Goal: Task Accomplishment & Management: Complete application form

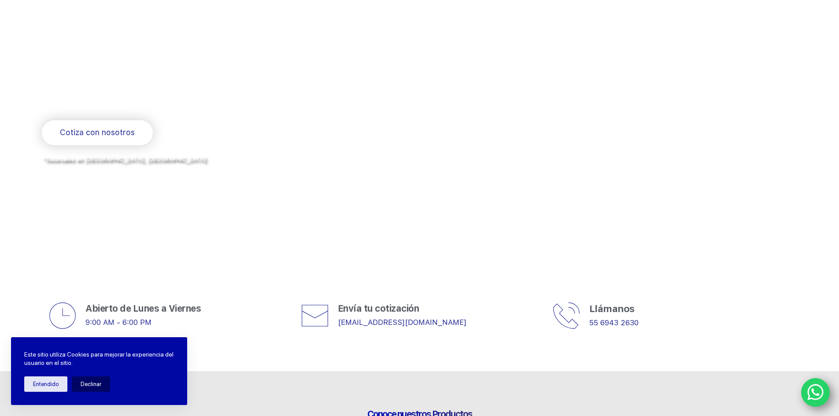
scroll to position [44, 0]
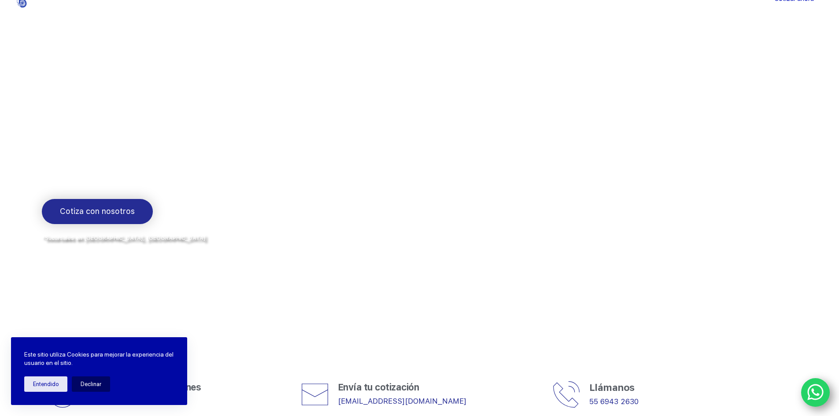
click at [97, 214] on span "Cotiza con nosotros" at bounding box center [97, 211] width 75 height 13
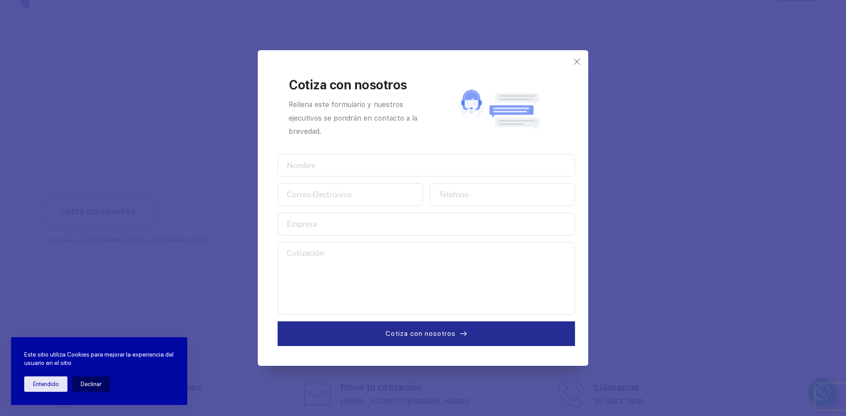
click at [302, 159] on input "text" at bounding box center [425, 165] width 297 height 23
type input "Jose Luis Farias"
type input "jlfarias6823@gmail.com"
type input "6643317025"
click at [330, 229] on input "text" at bounding box center [425, 224] width 297 height 23
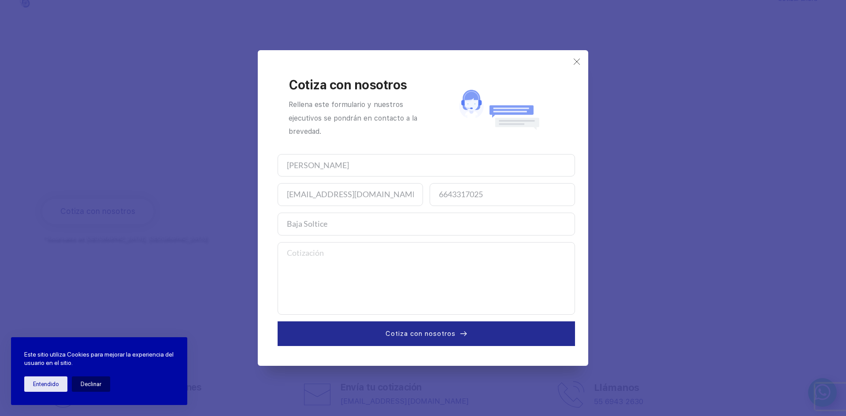
type input "Baja Soltice"
click at [314, 266] on textarea at bounding box center [425, 278] width 297 height 73
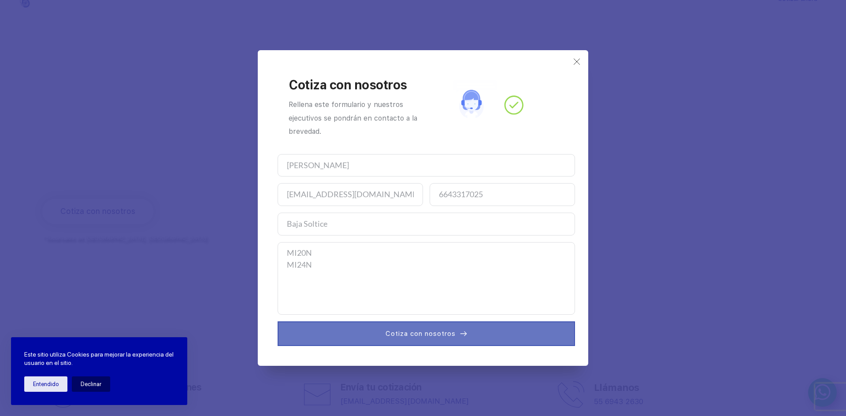
type textarea "MI20N MI24N"
click at [432, 336] on span "Cotiza con nosotros" at bounding box center [420, 334] width 70 height 11
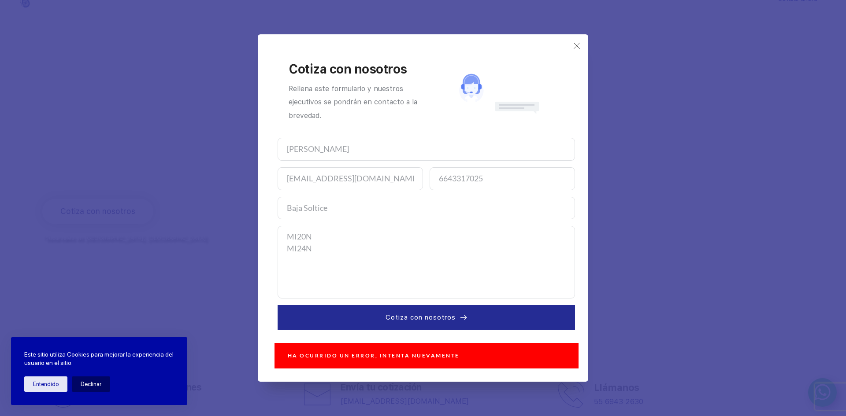
click at [326, 235] on textarea "MI20N MI24N" at bounding box center [425, 262] width 297 height 73
click at [320, 248] on textarea "MI20N MI24N" at bounding box center [425, 262] width 297 height 73
click at [50, 391] on button "Entendido" at bounding box center [45, 384] width 43 height 15
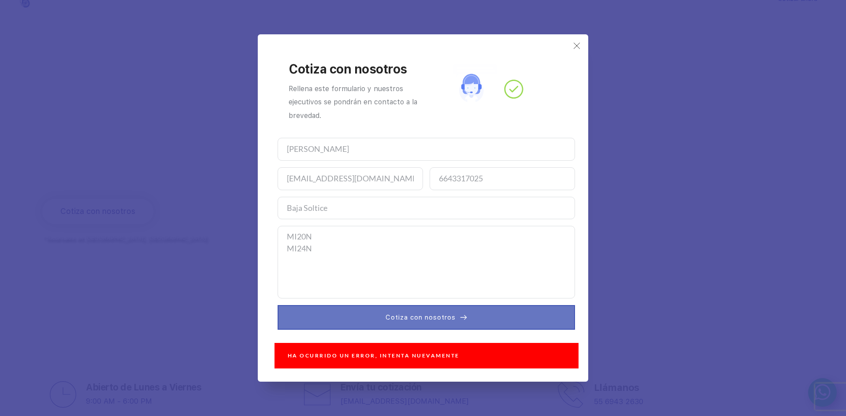
click at [414, 314] on span "Cotiza con nosotros" at bounding box center [420, 317] width 70 height 11
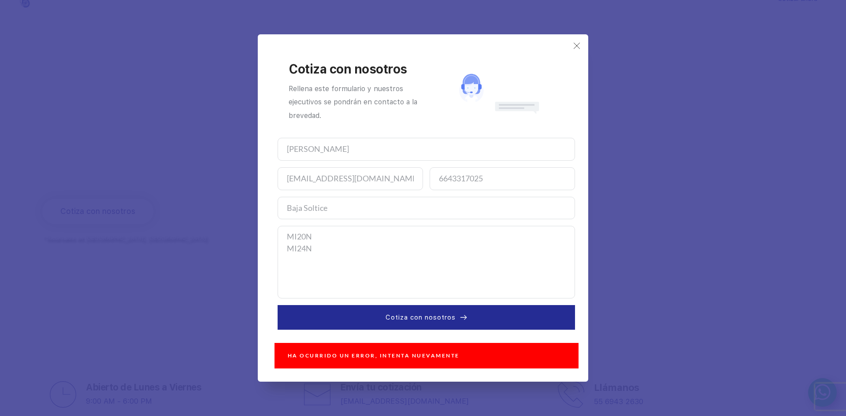
click at [309, 242] on textarea "MI20N MI24N" at bounding box center [425, 262] width 297 height 73
click at [574, 49] on div "Cotiza con nosotros Rellena este formulario y nuestros ejecutivos se pondrán en…" at bounding box center [425, 89] width 297 height 88
click at [573, 44] on div "Cotiza con nosotros Rellena este formulario y nuestros ejecutivos se pondrán en…" at bounding box center [422, 205] width 313 height 325
click at [576, 46] on icon at bounding box center [576, 45] width 7 height 7
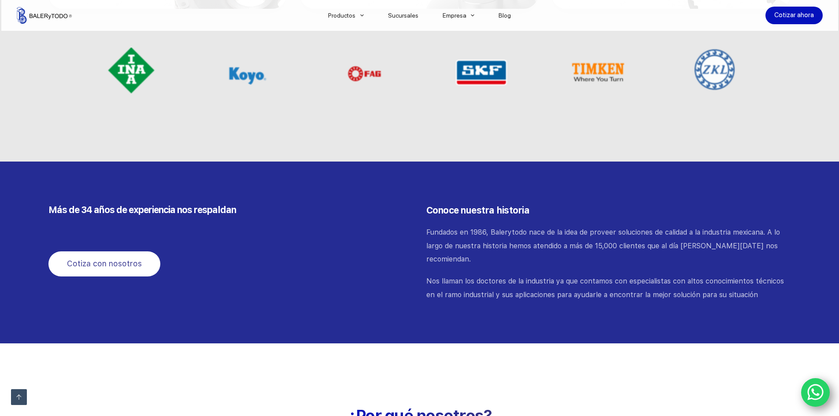
scroll to position [793, 0]
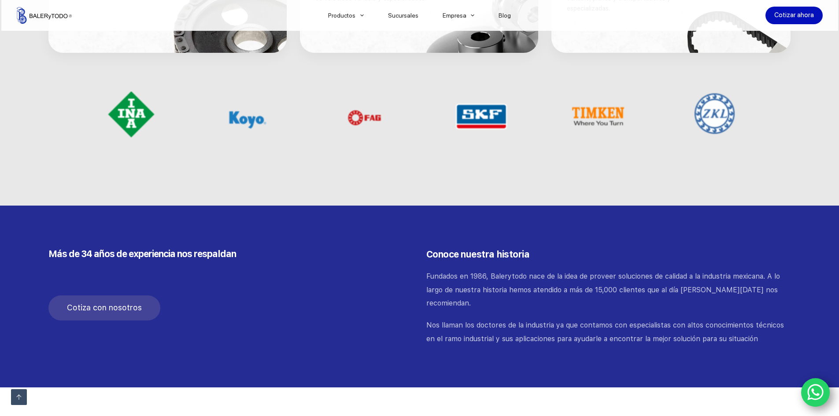
click at [116, 307] on span "Cotiza con nosotros" at bounding box center [104, 308] width 75 height 13
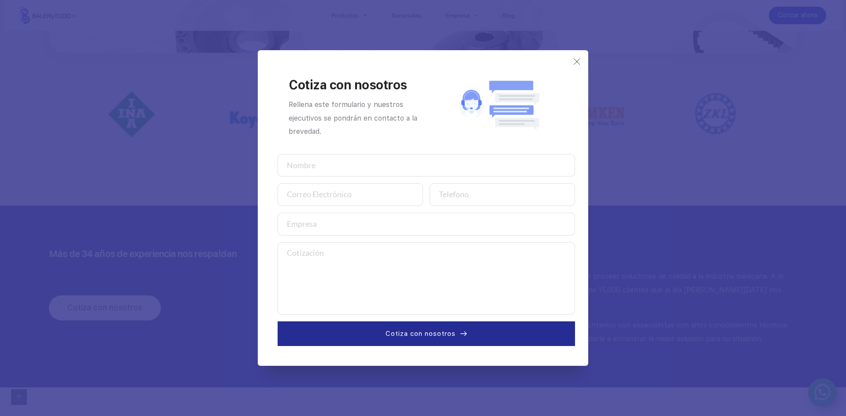
click at [578, 66] on div "Cotiza con nosotros Rellena este formulario y nuestros ejecutivos se pondrán en…" at bounding box center [422, 205] width 313 height 293
click at [576, 64] on icon at bounding box center [576, 61] width 7 height 7
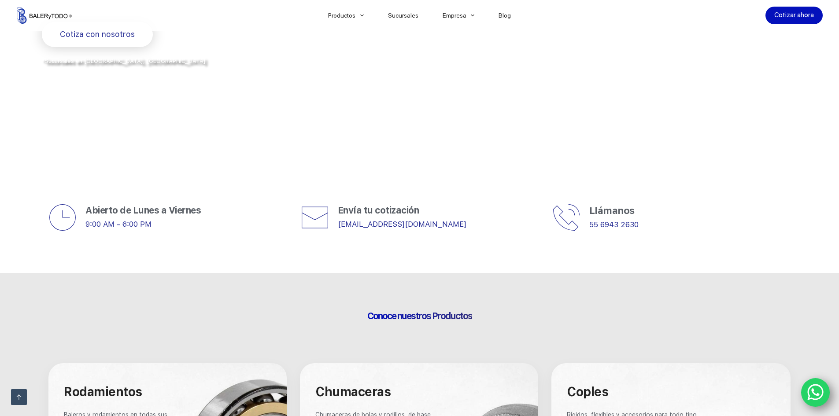
scroll to position [220, 0]
click at [428, 321] on span "Conoce nuestros Productos" at bounding box center [419, 316] width 105 height 11
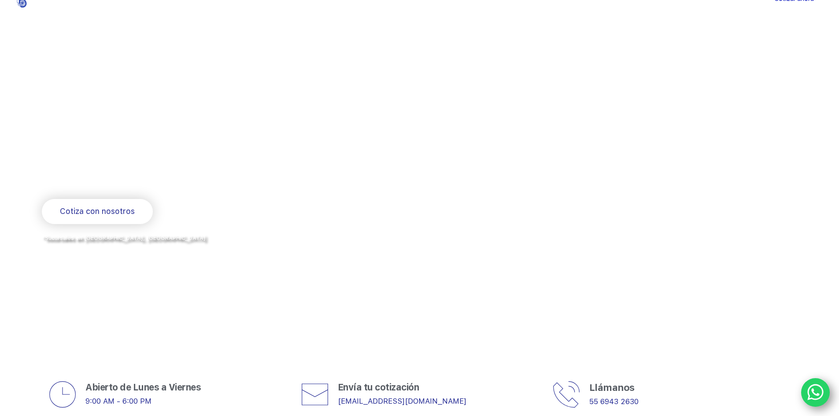
scroll to position [0, 0]
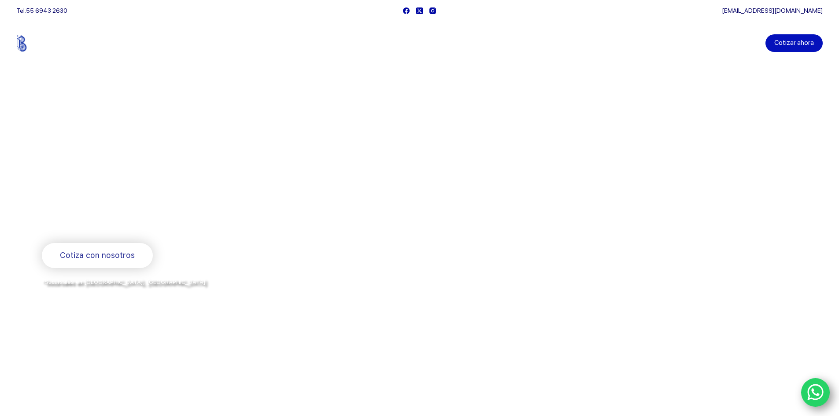
click at [795, 40] on link "Cotizar ahora" at bounding box center [793, 43] width 57 height 18
click at [349, 78] on link "Catalogos" at bounding box center [377, 75] width 123 height 20
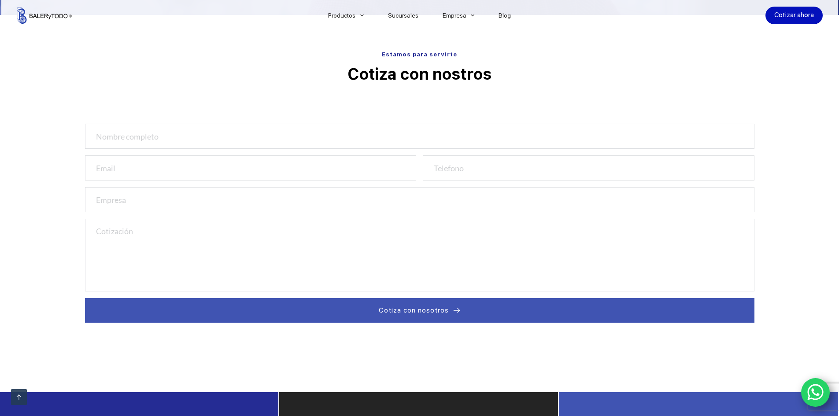
scroll to position [264, 0]
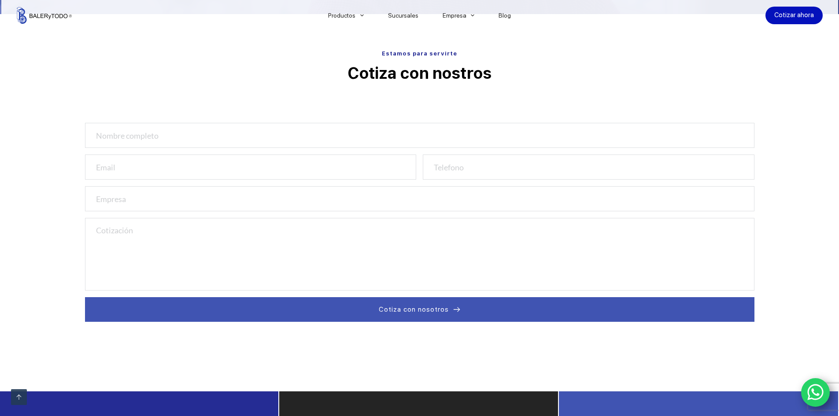
click at [110, 132] on input "text" at bounding box center [419, 135] width 669 height 25
type input "Jose Luis Farias"
type input "jlfarias6823@gmail.com"
type input "6643317025"
click at [316, 199] on input "text" at bounding box center [419, 198] width 669 height 25
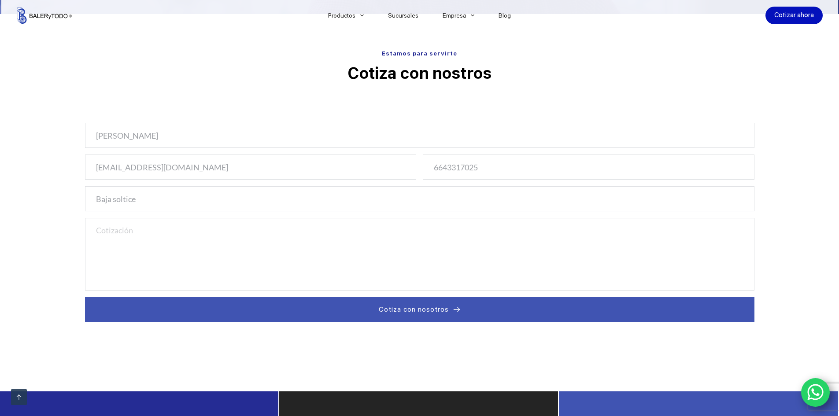
type input "Baja soltice"
click at [203, 245] on textarea at bounding box center [419, 254] width 669 height 73
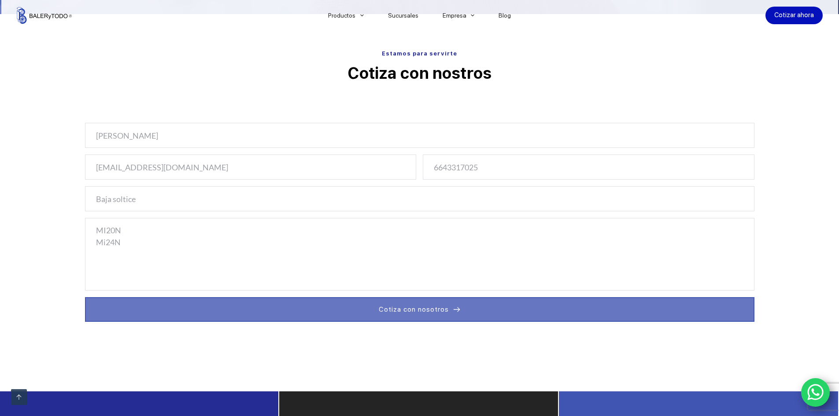
type textarea "MI20N Mi24N"
click at [420, 306] on span "Cotiza con nosotros" at bounding box center [414, 309] width 70 height 11
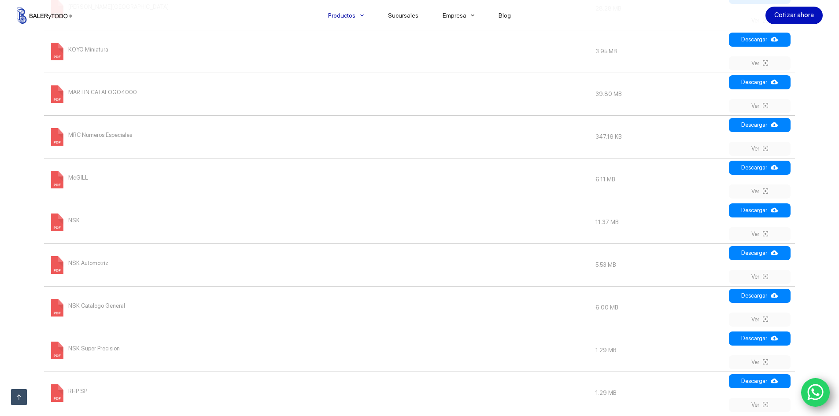
scroll to position [837, 0]
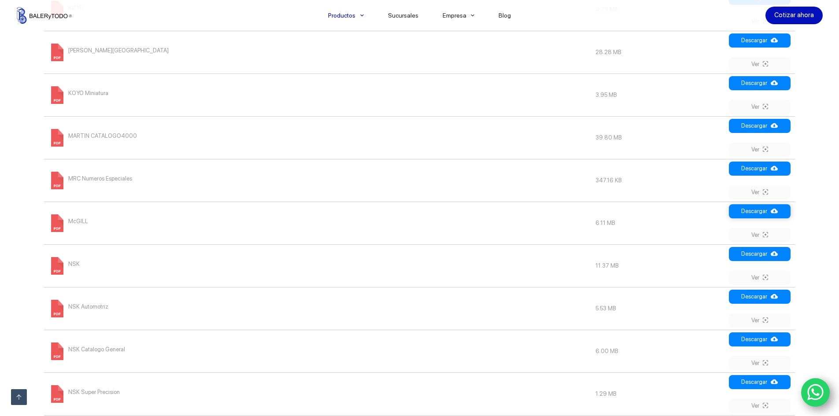
click at [746, 213] on link "Descargar" at bounding box center [760, 211] width 62 height 14
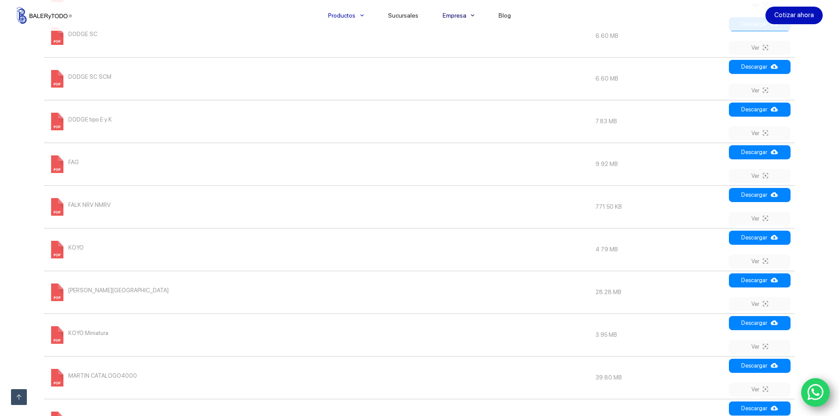
scroll to position [484, 0]
